Goal: Check status: Check status

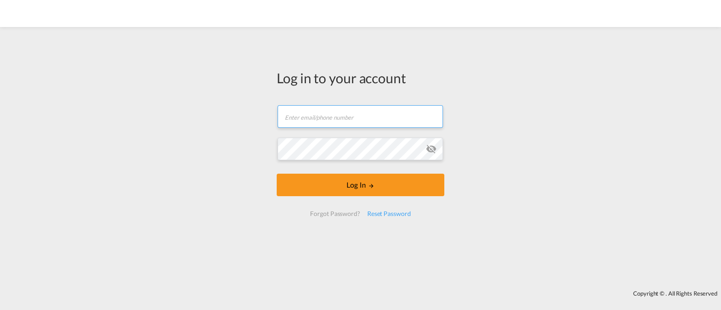
type input "[EMAIL_ADDRESS][DOMAIN_NAME]"
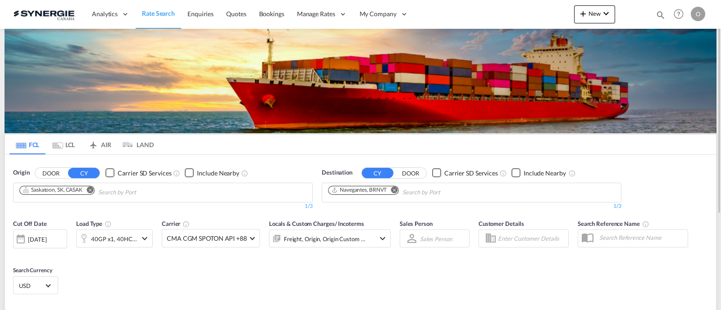
click at [658, 12] on md-icon "icon-magnify" at bounding box center [660, 15] width 10 height 10
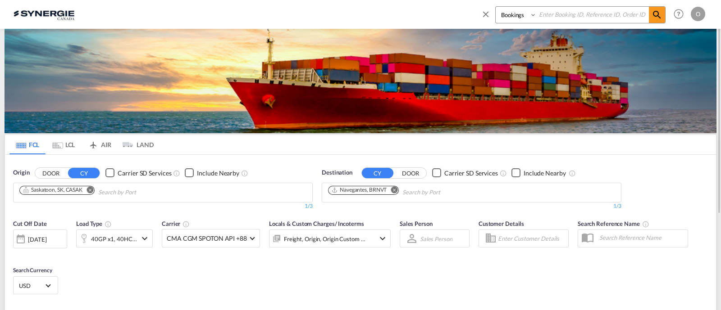
drag, startPoint x: 502, startPoint y: 16, endPoint x: 502, endPoint y: 21, distance: 5.0
click at [502, 16] on select "Bookings Quotes Enquiries" at bounding box center [517, 15] width 43 height 16
select select "Quotes"
click at [496, 7] on select "Bookings Quotes Enquiries" at bounding box center [517, 15] width 43 height 16
click at [560, 14] on input at bounding box center [593, 15] width 112 height 16
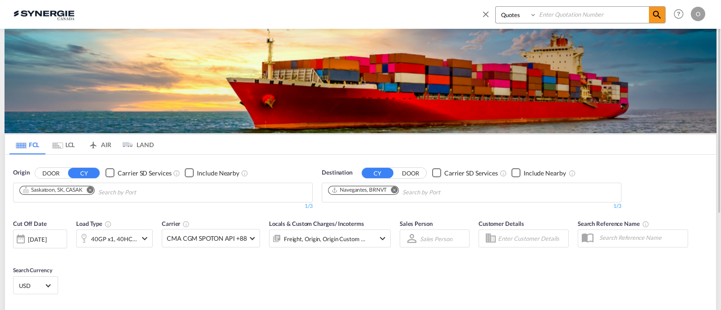
paste input "SYC000013723"
type input "SYC000013723"
click at [653, 10] on md-icon "icon-magnify" at bounding box center [656, 14] width 11 height 11
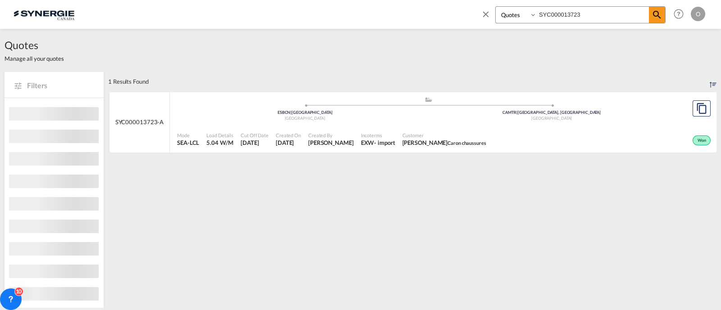
click at [447, 129] on div "Customer [PERSON_NAME] chaussures" at bounding box center [444, 139] width 91 height 23
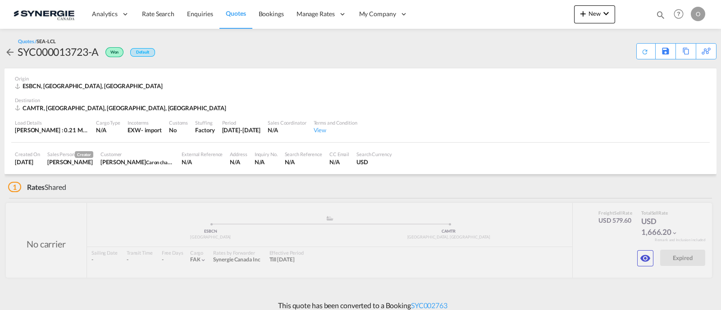
scroll to position [7, 0]
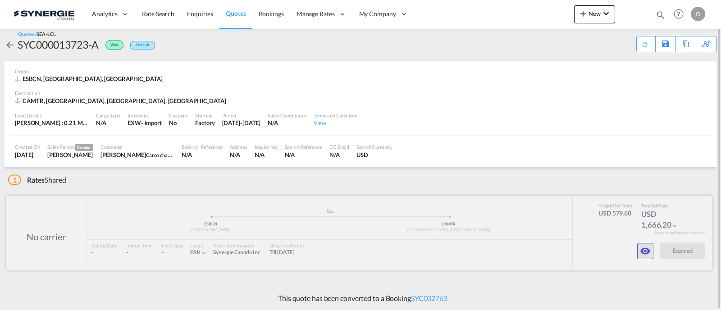
click at [646, 252] on md-icon "icon-eye" at bounding box center [645, 251] width 11 height 11
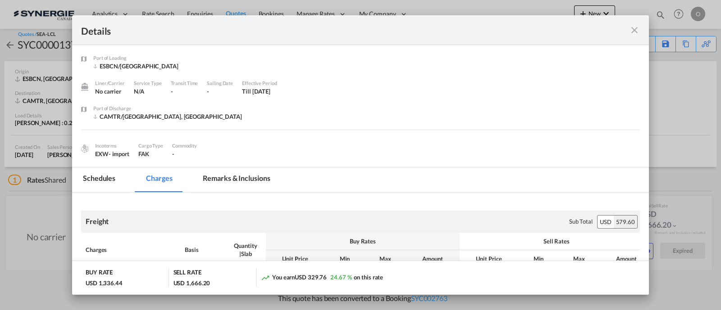
click at [239, 178] on md-tab-item "Remarks & Inclusions" at bounding box center [236, 180] width 89 height 25
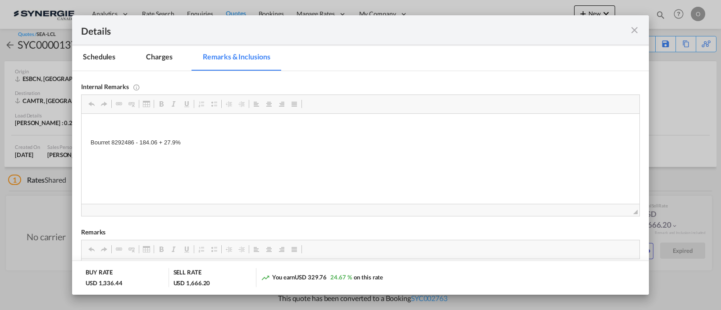
scroll to position [124, 0]
click at [639, 32] on md-icon "icon-close fg-AAA8AD m-0 cursor" at bounding box center [634, 30] width 11 height 11
